Goal: Task Accomplishment & Management: Use online tool/utility

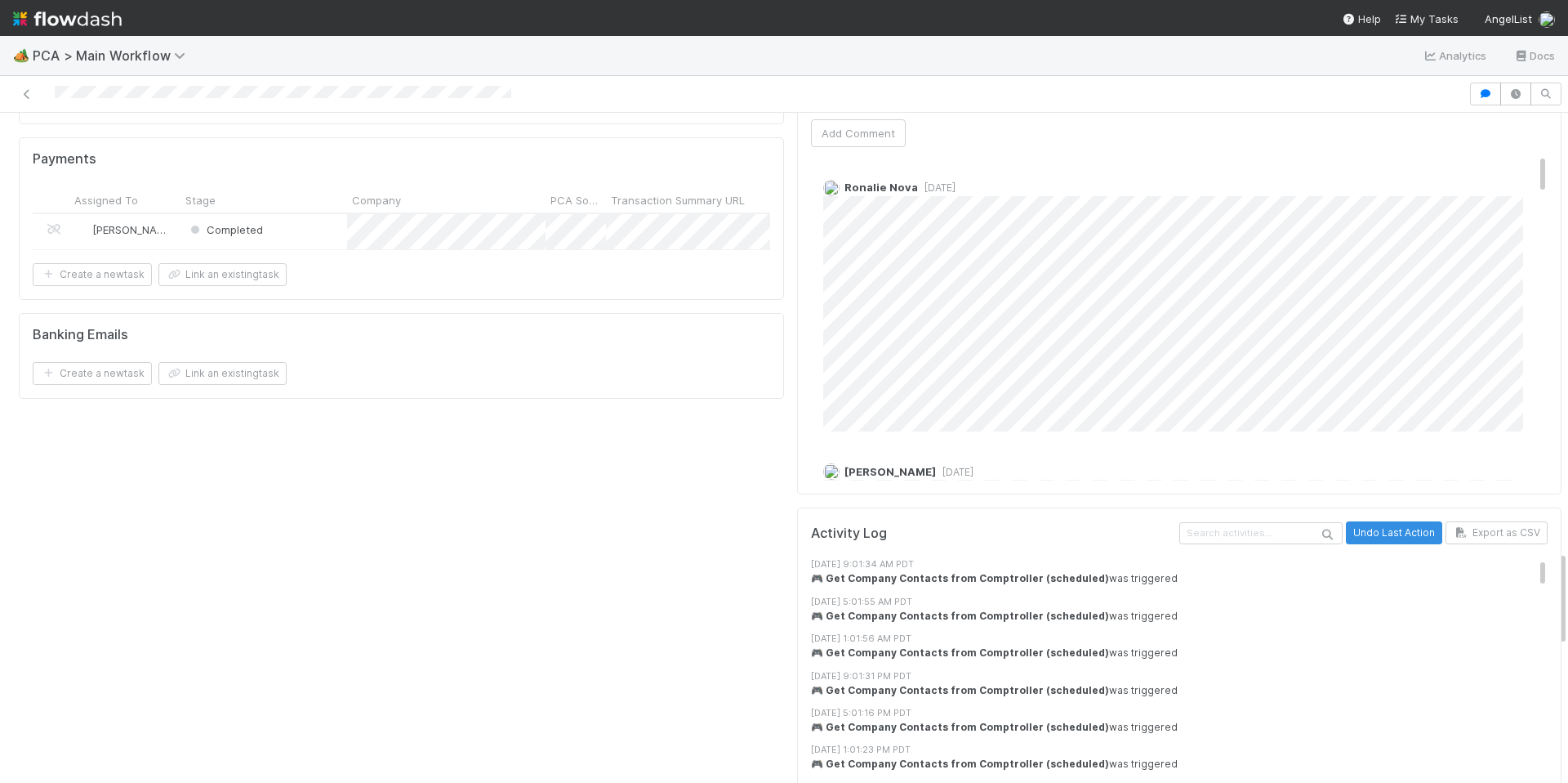
scroll to position [2773, 0]
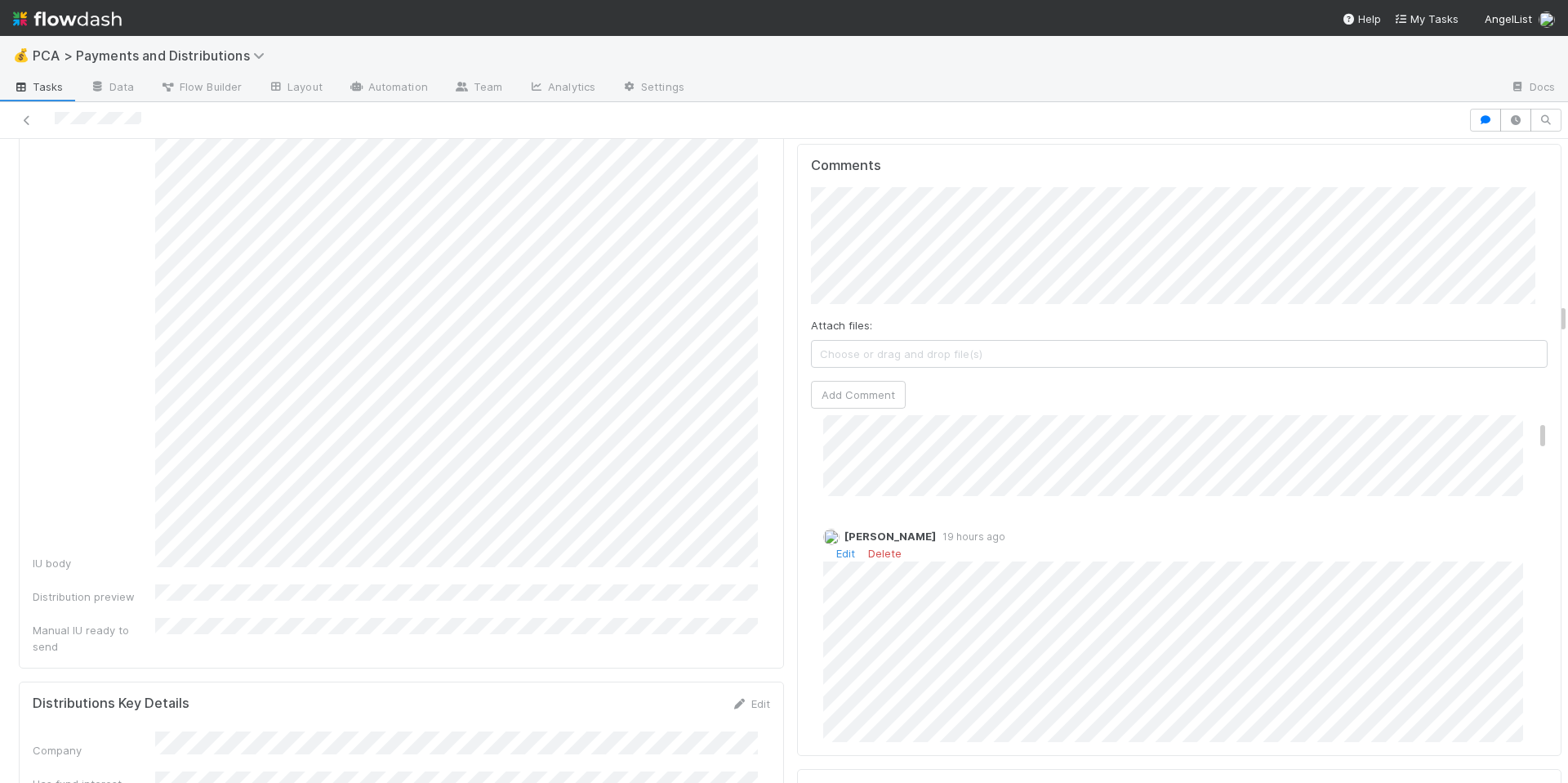
scroll to position [111, 0]
click at [834, 543] on div "Edit Delete" at bounding box center [1186, 551] width 725 height 17
click at [836, 545] on link "Edit" at bounding box center [845, 551] width 19 height 13
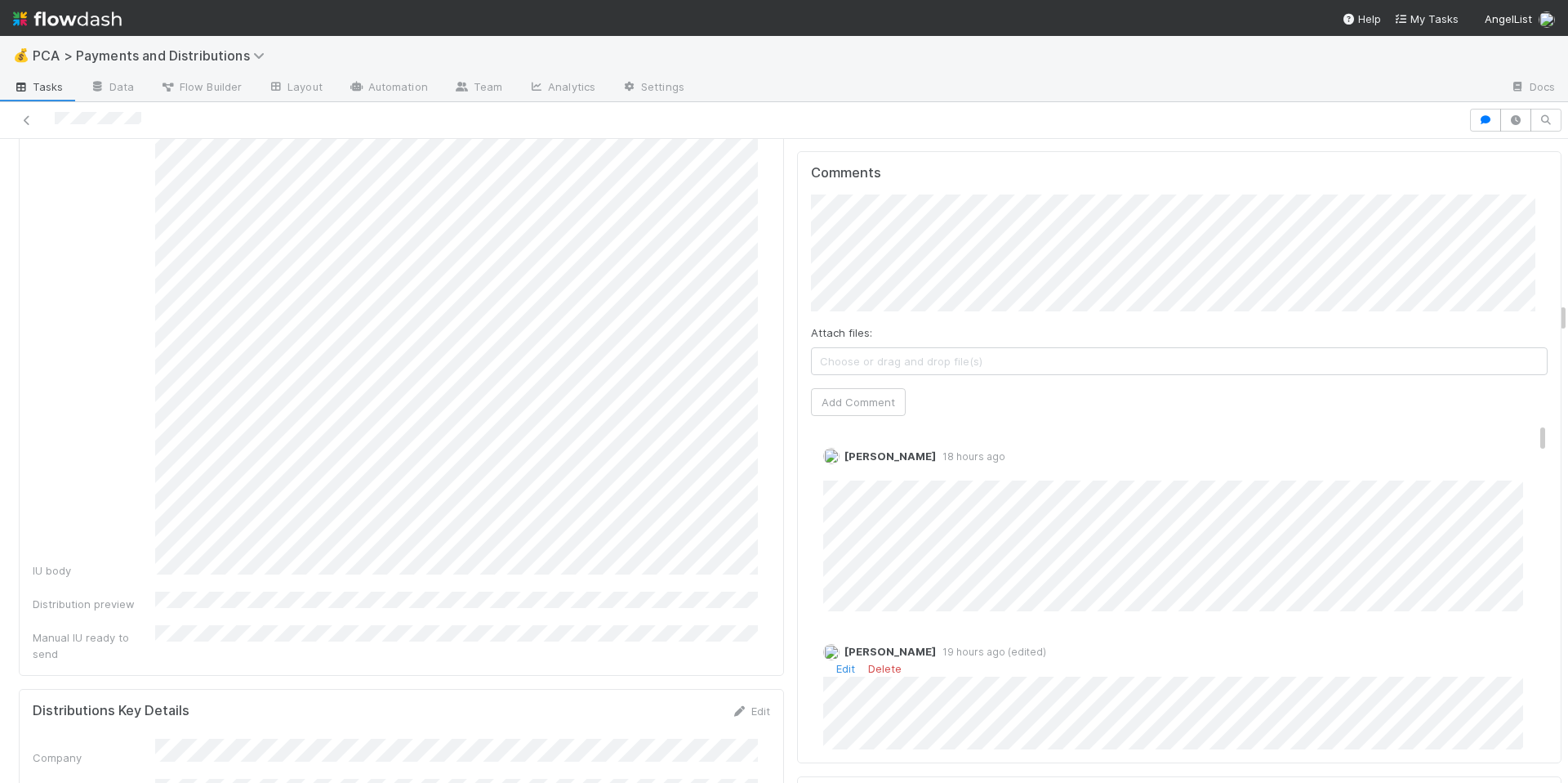
scroll to position [3617, 0]
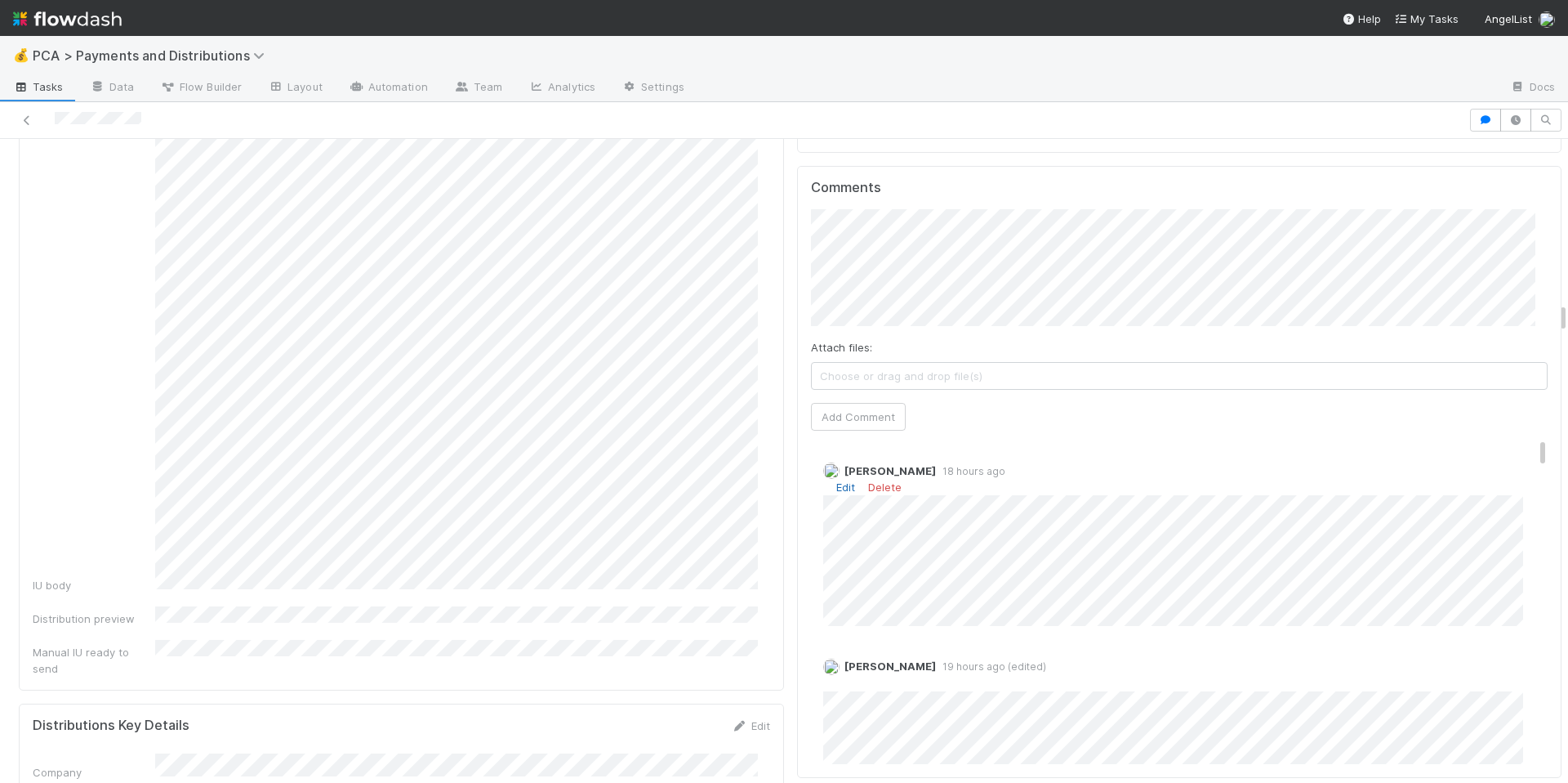
click at [836, 480] on link "Edit" at bounding box center [845, 486] width 19 height 13
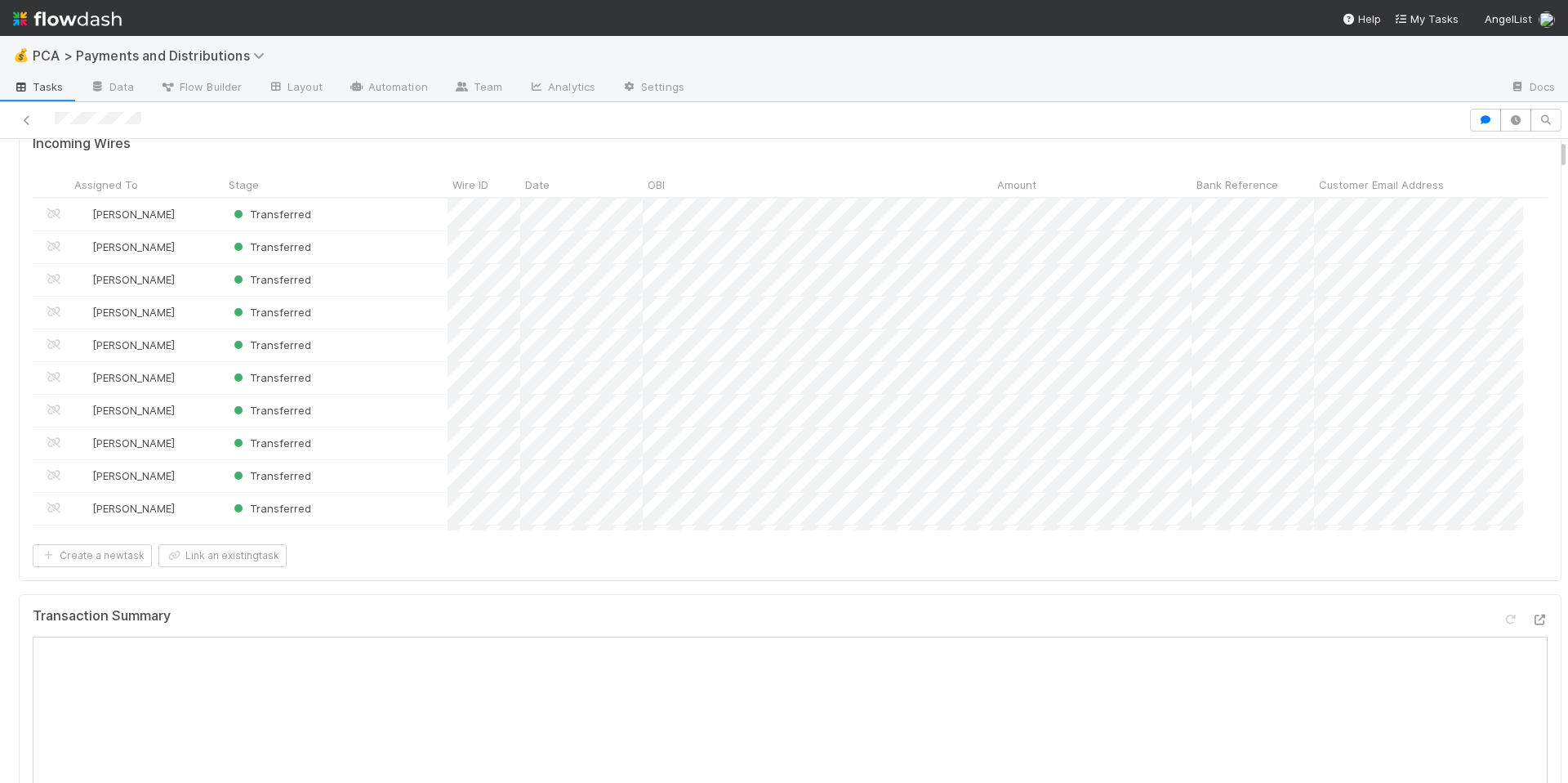
scroll to position [0, 0]
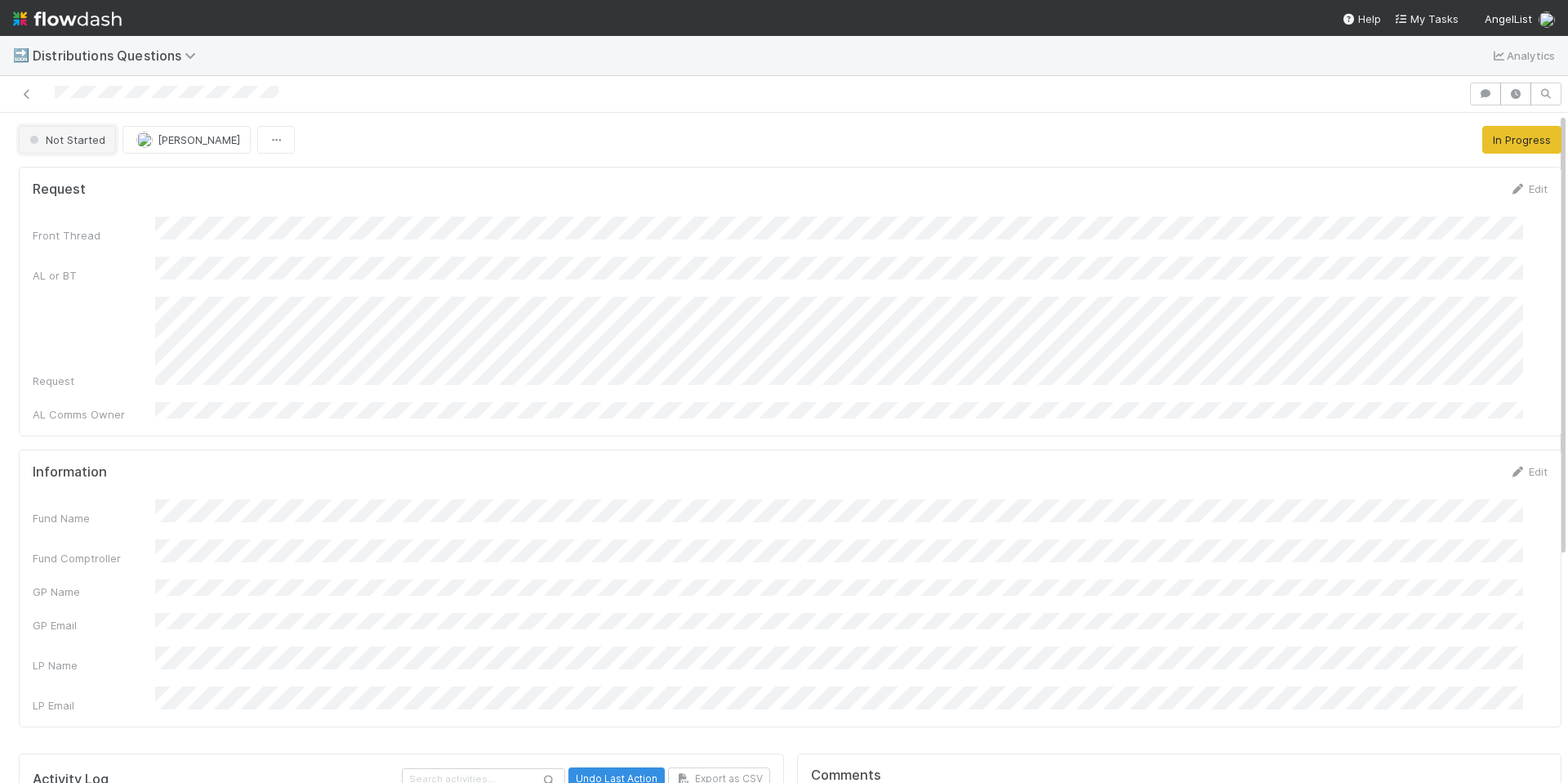
click at [97, 142] on span "Not Started" at bounding box center [65, 139] width 79 height 13
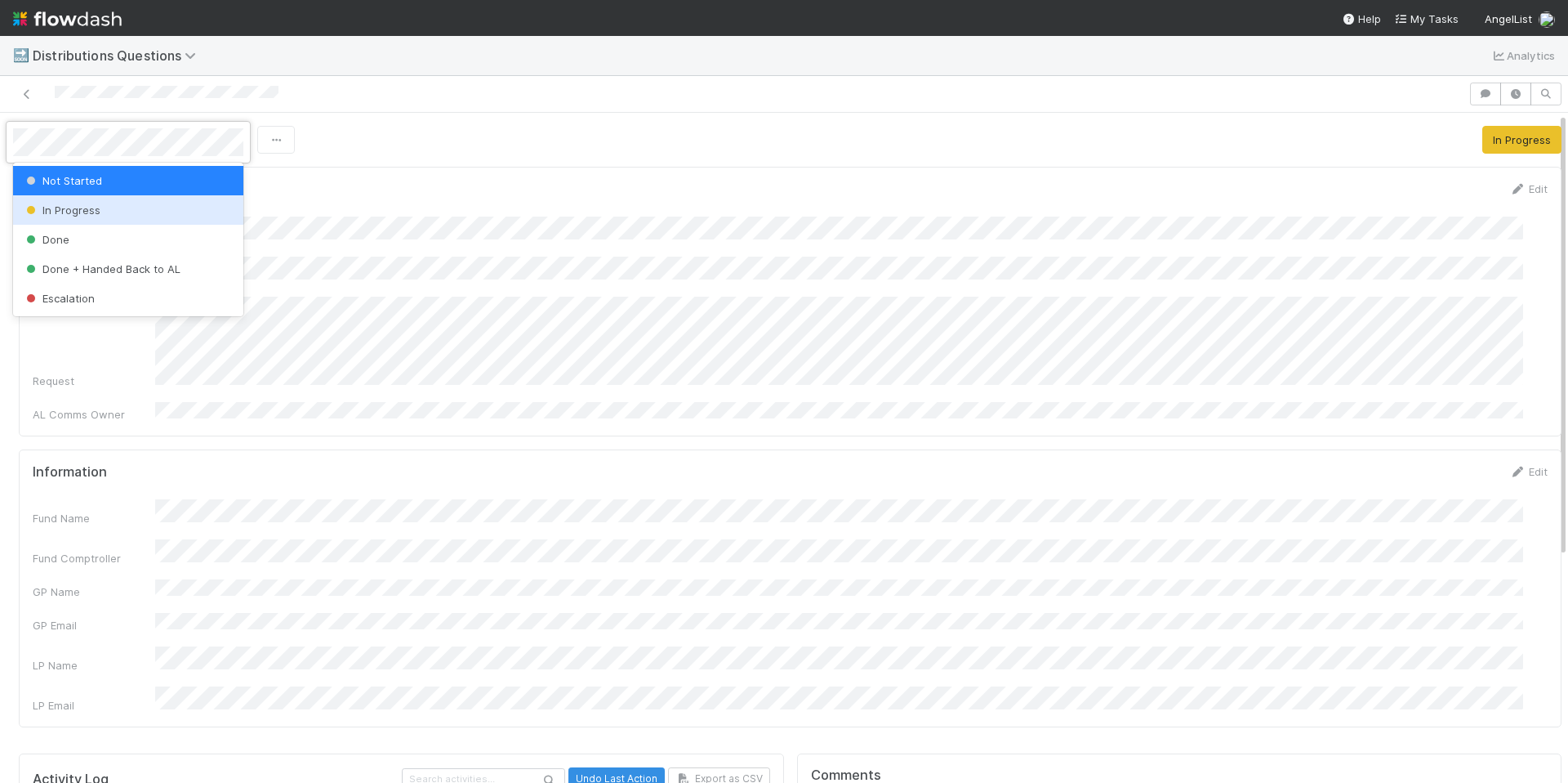
click at [117, 214] on div "In Progress" at bounding box center [127, 211] width 230 height 30
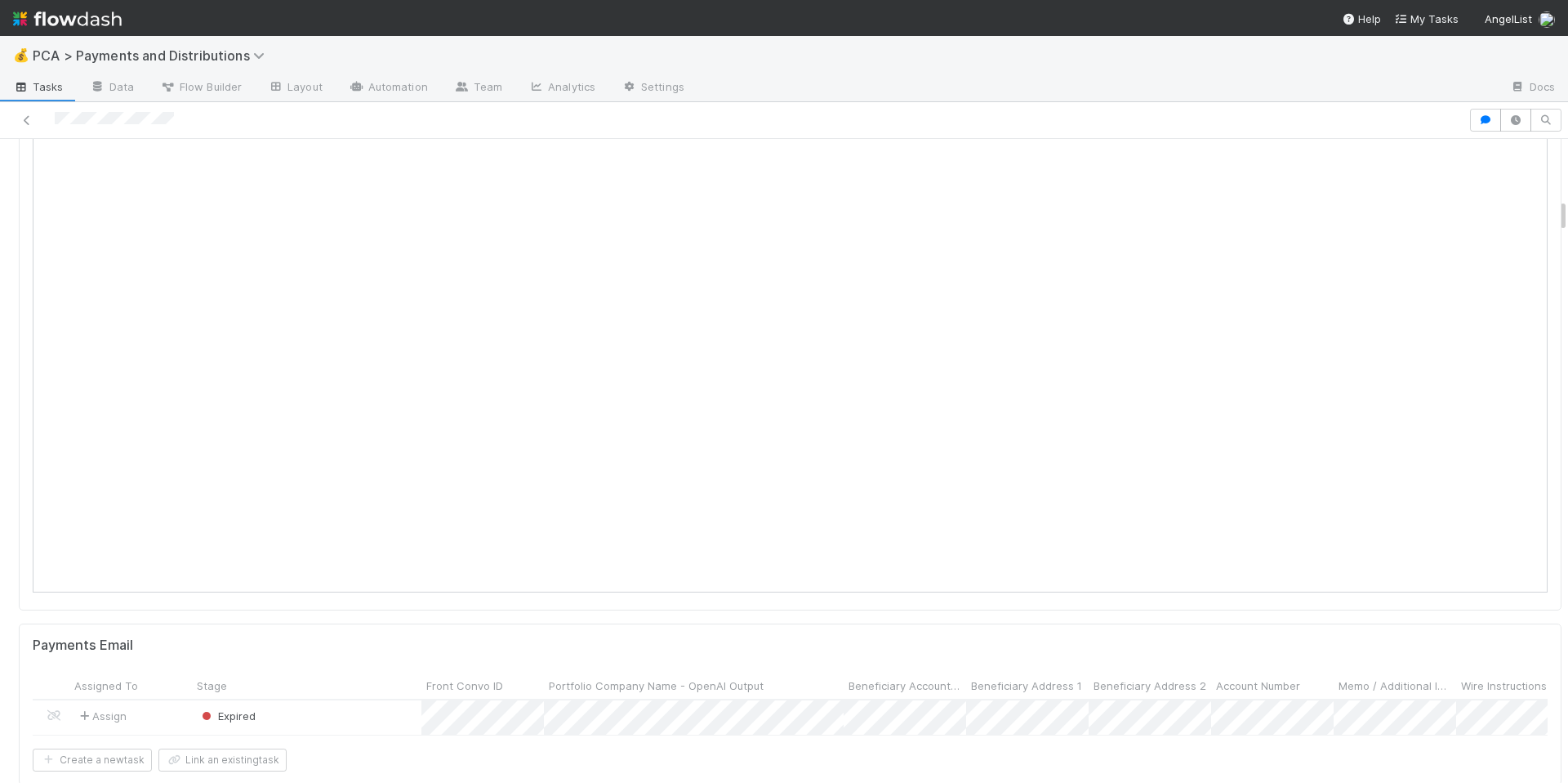
scroll to position [1247, 0]
